Goal: Information Seeking & Learning: Learn about a topic

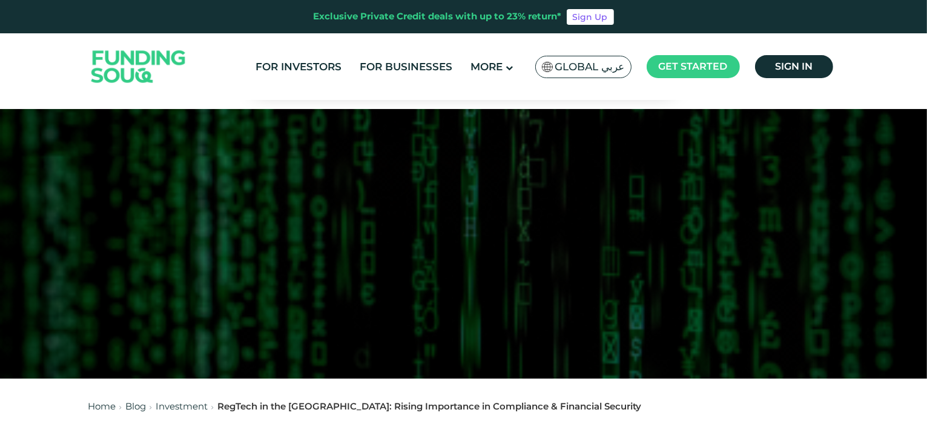
scroll to position [368, 0]
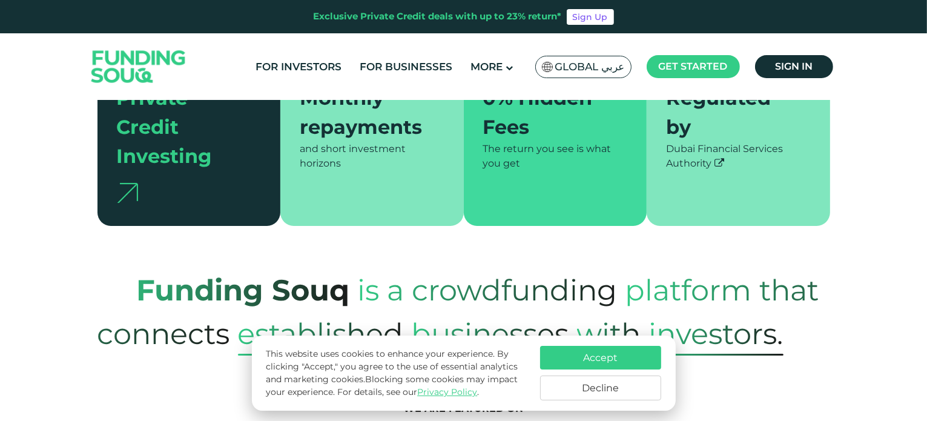
scroll to position [736, 0]
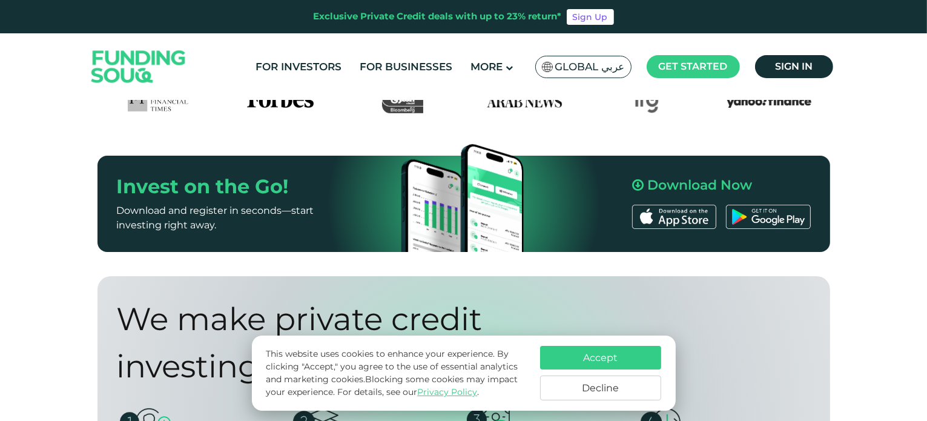
click at [615, 358] on button "Accept" at bounding box center [600, 358] width 121 height 24
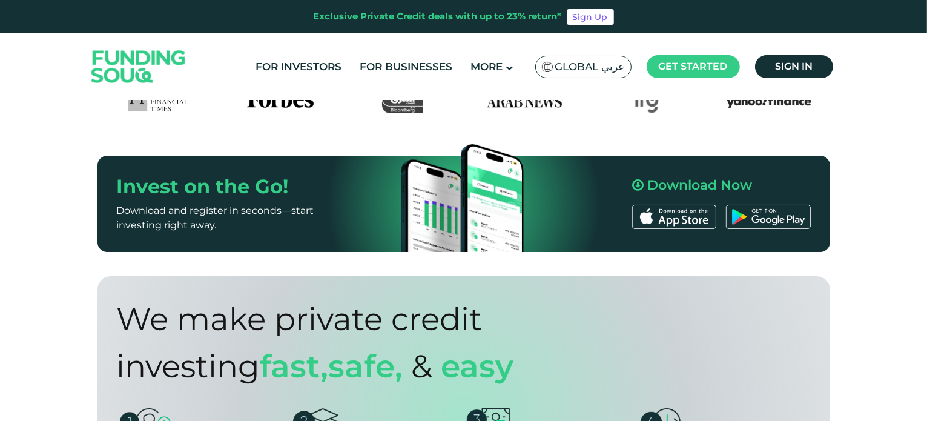
click at [925, 51] on header "Exclusive Private Credit deals with up to 23% return* Sign Up For Investors For…" at bounding box center [463, 50] width 927 height 100
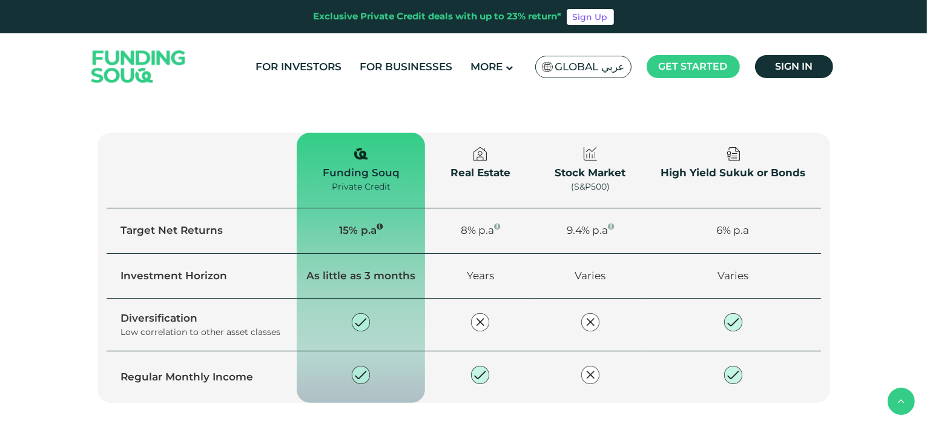
scroll to position [1841, 0]
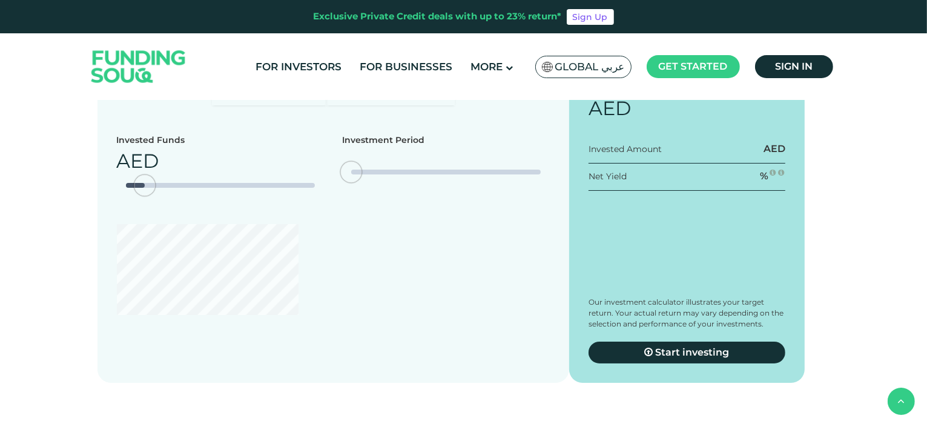
type tc-range-slider "4"
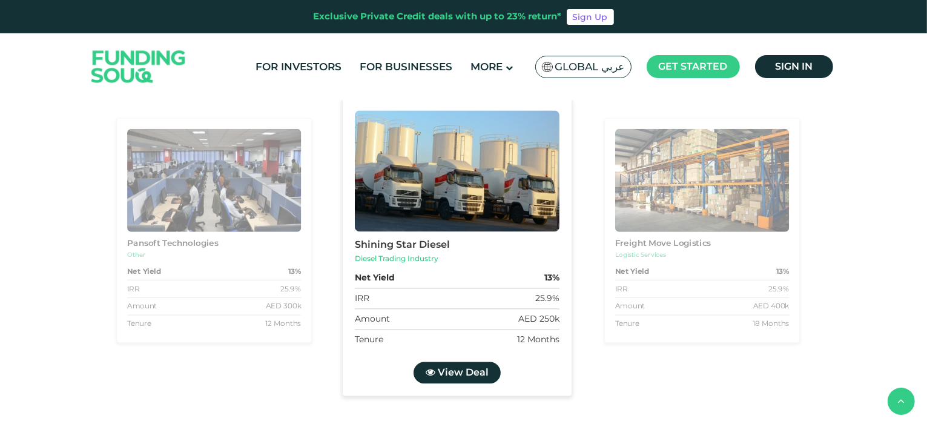
scroll to position [2947, 0]
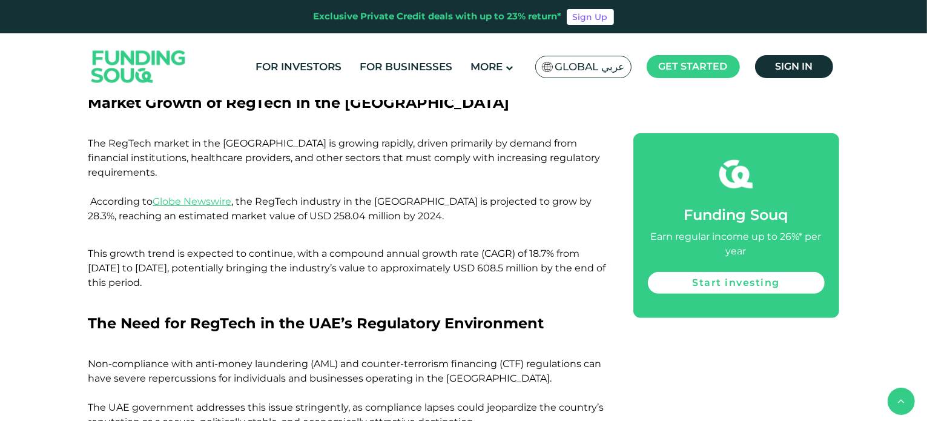
scroll to position [368, 0]
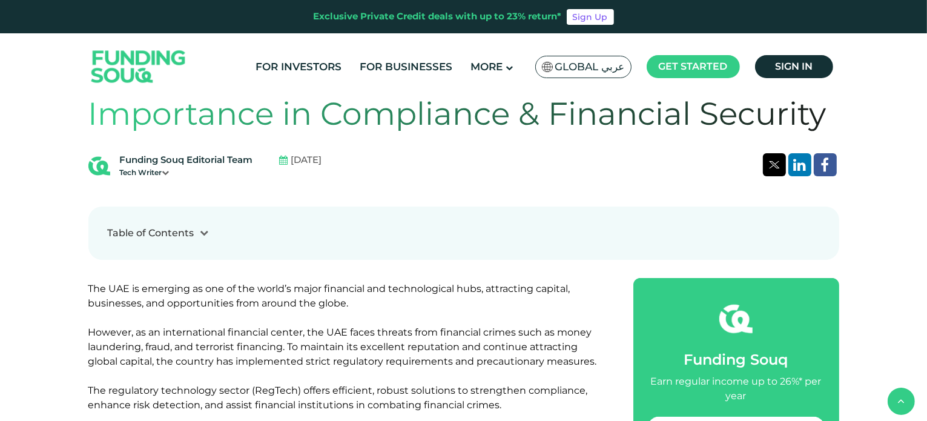
click at [647, 155] on div "Funding Souq Editorial Team Tech Writer Jan 10, 2025" at bounding box center [463, 165] width 751 height 25
click at [165, 173] on icon at bounding box center [165, 172] width 7 height 7
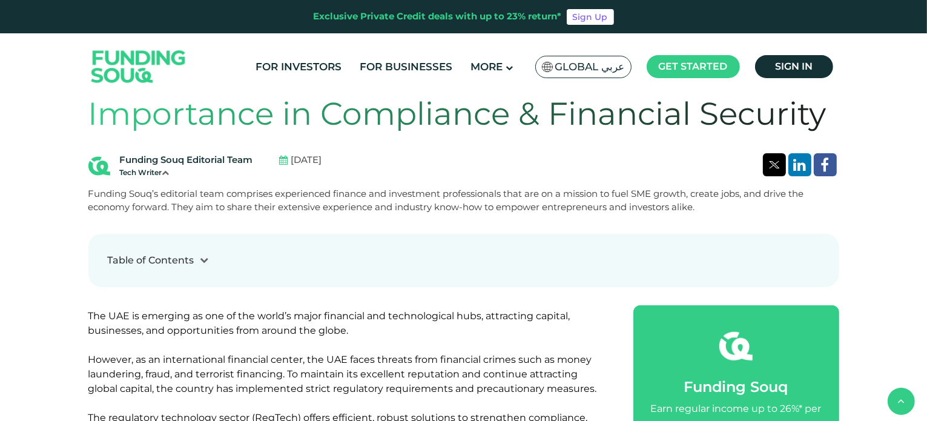
click at [165, 171] on icon at bounding box center [165, 172] width 7 height 7
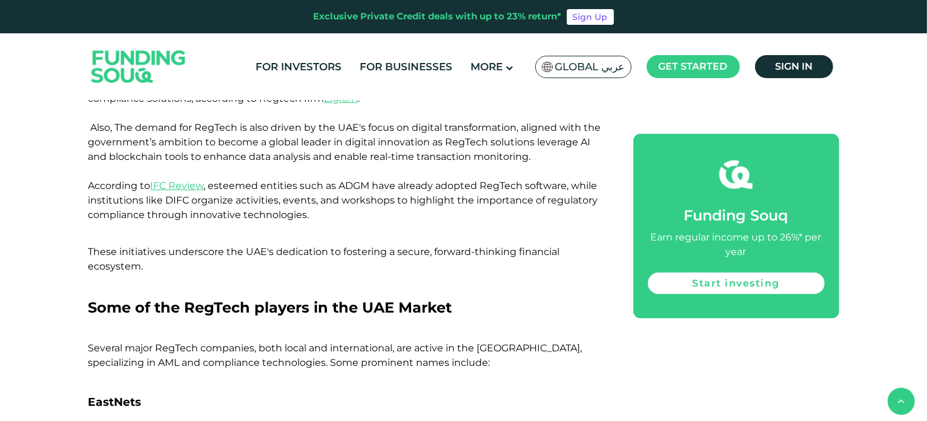
scroll to position [1841, 0]
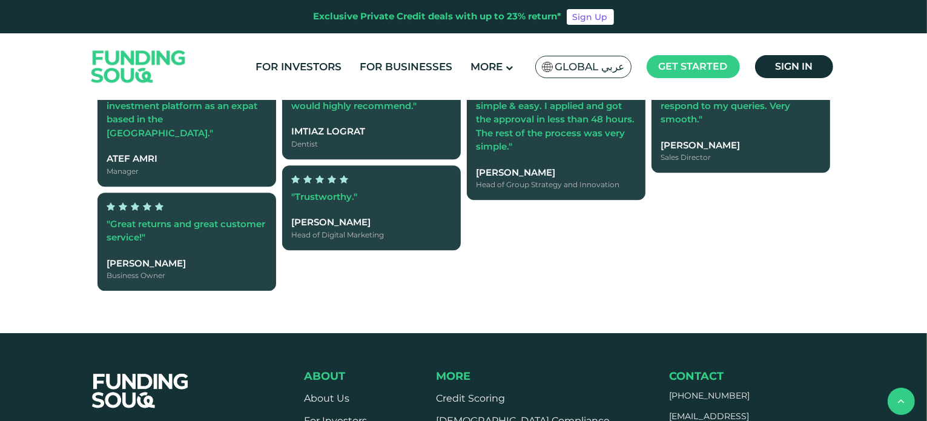
scroll to position [3704, 0]
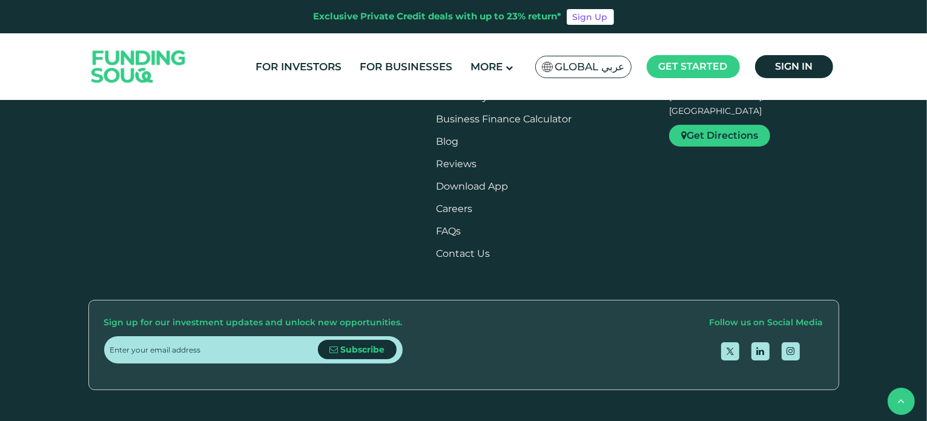
type tc-range-slider "4"
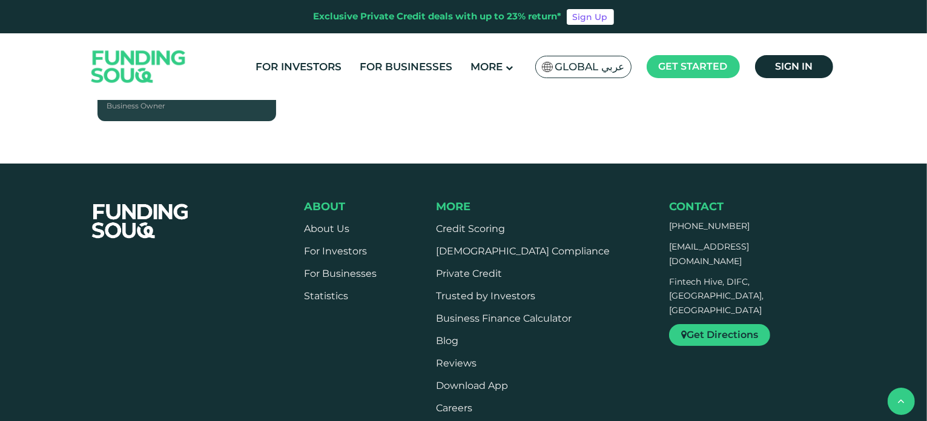
scroll to position [3529, 0]
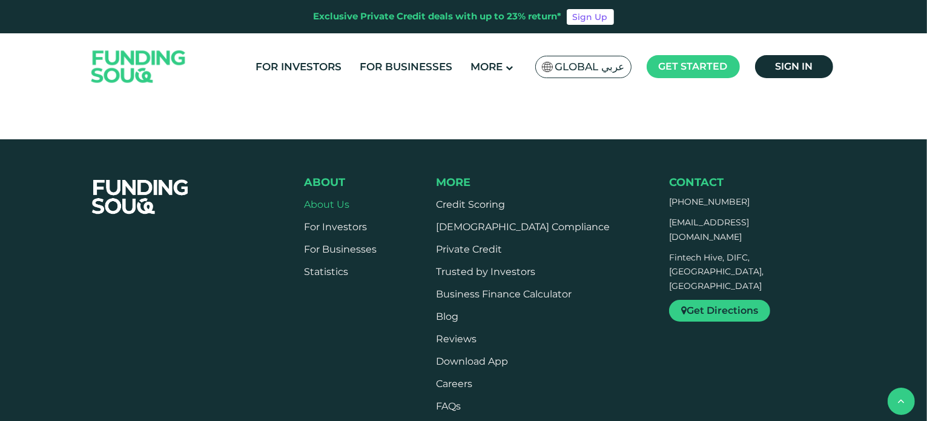
click at [332, 199] on link "About Us" at bounding box center [326, 205] width 45 height 12
